Goal: Find specific fact: Find specific fact

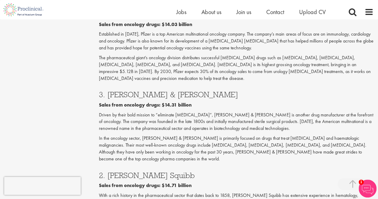
scroll to position [924, 0]
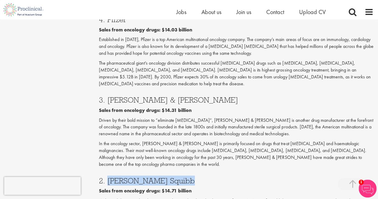
drag, startPoint x: 108, startPoint y: 125, endPoint x: 182, endPoint y: 126, distance: 74.7
click at [182, 177] on h3 "2. [PERSON_NAME] Squibb" at bounding box center [236, 181] width 275 height 8
copy h3 "[PERSON_NAME] Squibb"
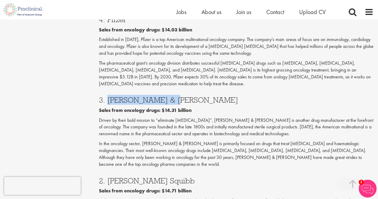
drag, startPoint x: 106, startPoint y: 54, endPoint x: 170, endPoint y: 50, distance: 63.8
click at [170, 96] on h3 "3. [PERSON_NAME] & [PERSON_NAME]" at bounding box center [236, 100] width 275 height 8
copy h3 "[PERSON_NAME] & [PERSON_NAME]"
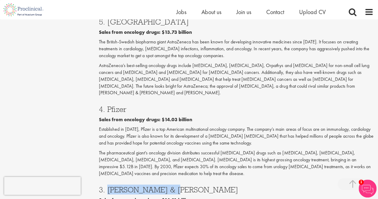
scroll to position [804, 0]
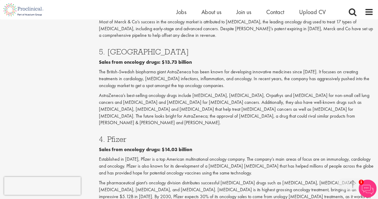
drag, startPoint x: 108, startPoint y: 97, endPoint x: 129, endPoint y: 99, distance: 21.0
click at [129, 135] on h3 "4. Pfizer" at bounding box center [236, 139] width 275 height 8
copy h3 "Pfizer"
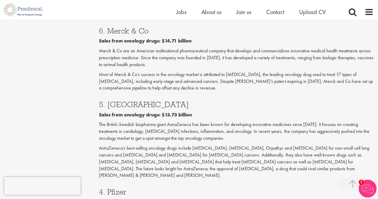
scroll to position [715, 0]
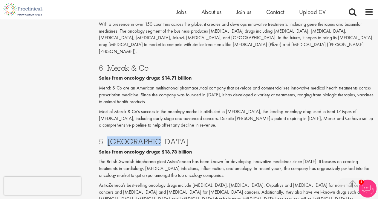
drag, startPoint x: 108, startPoint y: 105, endPoint x: 157, endPoint y: 106, distance: 49.0
click at [157, 137] on h3 "5. [GEOGRAPHIC_DATA]" at bounding box center [236, 141] width 275 height 8
copy h3 "AstraZeneca"
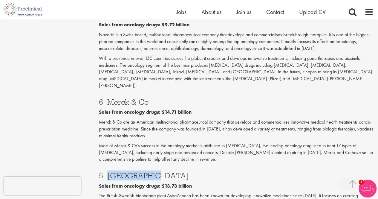
scroll to position [655, 0]
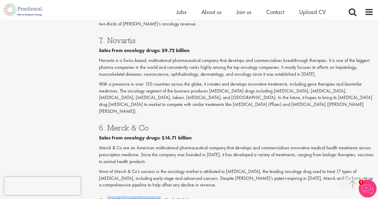
drag, startPoint x: 147, startPoint y: 93, endPoint x: 107, endPoint y: 93, distance: 40.3
click at [107, 124] on h3 "6. Merck & Co" at bounding box center [236, 128] width 275 height 8
copy h3 "Merck & Co"
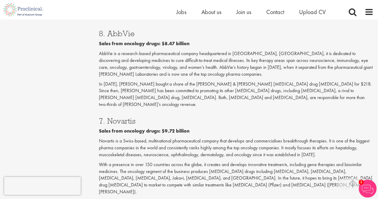
scroll to position [565, 0]
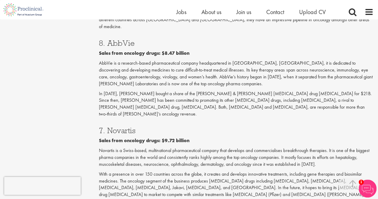
click at [120, 126] on h3 "7. Novartis" at bounding box center [236, 130] width 275 height 8
click at [121, 126] on h3 "7. Novartis" at bounding box center [236, 130] width 275 height 8
copy h3 "Novartis"
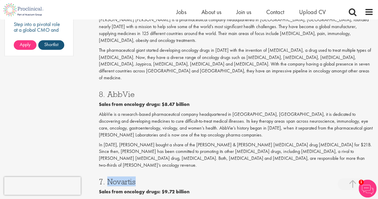
scroll to position [476, 0]
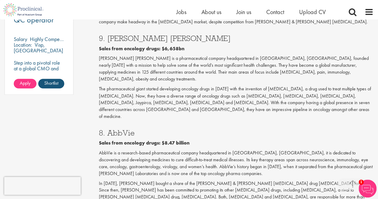
click at [118, 128] on h3 "8. AbbVie" at bounding box center [236, 132] width 275 height 8
click at [120, 128] on h3 "8. AbbVie" at bounding box center [236, 132] width 275 height 8
click at [121, 128] on h3 "8. AbbVie" at bounding box center [236, 132] width 275 height 8
click at [122, 128] on h3 "8. AbbVie" at bounding box center [236, 132] width 275 height 8
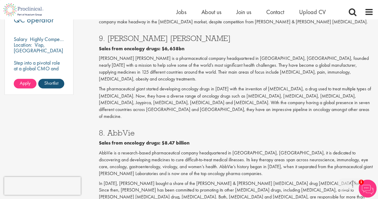
click at [122, 128] on h3 "8. AbbVie" at bounding box center [236, 132] width 275 height 8
drag, startPoint x: 108, startPoint y: 113, endPoint x: 135, endPoint y: 112, distance: 27.2
click at [135, 128] on h3 "8. AbbVie" at bounding box center [236, 132] width 275 height 8
copy h3 "AbbVie"
drag, startPoint x: 108, startPoint y: 32, endPoint x: 132, endPoint y: 32, distance: 24.2
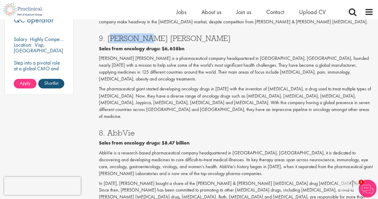
click at [132, 34] on h3 "9. [PERSON_NAME] [PERSON_NAME]" at bounding box center [236, 38] width 275 height 8
copy h3 "[PERSON_NAME] [PERSON_NAME]"
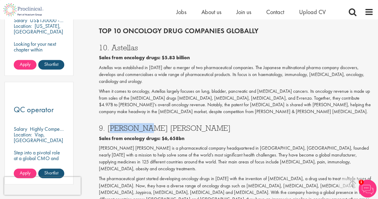
drag, startPoint x: 113, startPoint y: 41, endPoint x: 141, endPoint y: 43, distance: 28.5
click at [141, 44] on h3 "10. Astellas" at bounding box center [236, 48] width 275 height 8
copy h3 "Astellas"
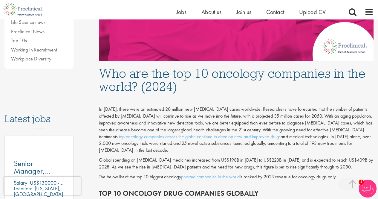
scroll to position [177, 0]
